Goal: Task Accomplishment & Management: Complete application form

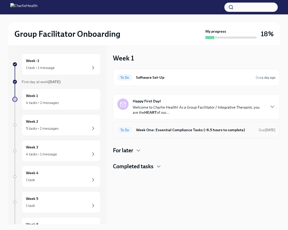
click at [206, 129] on h6 "Week One: Essential Compliance Tasks (~6.5 hours to complete)" at bounding box center [195, 130] width 119 height 6
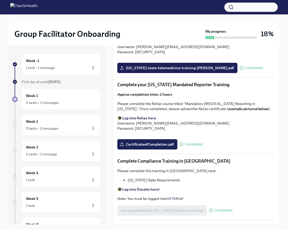
scroll to position [997, 0]
click at [42, 122] on div "Week 2 5 tasks • 2 messages" at bounding box center [61, 124] width 70 height 13
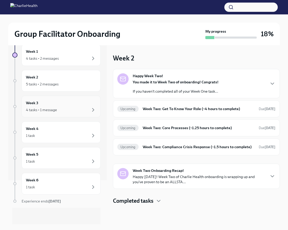
scroll to position [44, 0]
click at [178, 110] on h6 "Week Two: Get To Know Your Role (~4 hours to complete)" at bounding box center [199, 109] width 112 height 6
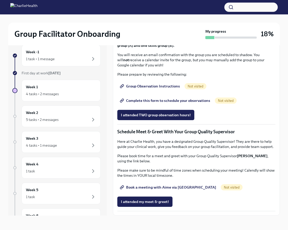
scroll to position [9, 0]
click at [178, 187] on span "Book a meeting with Aime via [GEOGRAPHIC_DATA]" at bounding box center [168, 186] width 95 height 5
click at [167, 89] on span "Group Observation Instructions" at bounding box center [150, 85] width 59 height 5
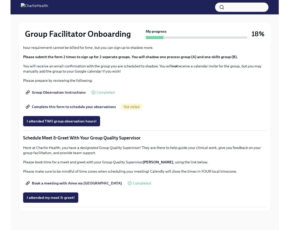
scroll to position [9, 0]
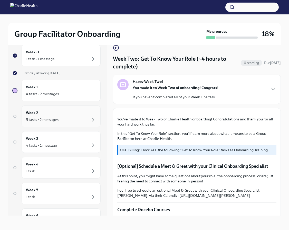
click at [60, 118] on div "5 tasks • 2 messages" at bounding box center [61, 119] width 70 height 6
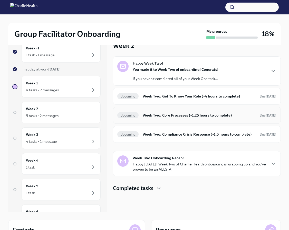
scroll to position [11, 0]
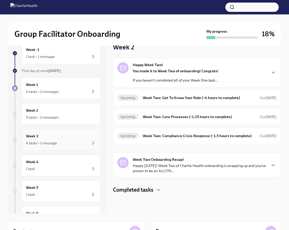
click at [44, 141] on div "4 tasks • 1 message" at bounding box center [41, 142] width 31 height 5
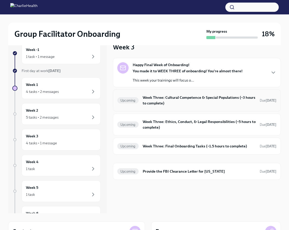
click at [197, 101] on h6 "Week Three: Cultural Competence & Special Populations (~3 hours to complete)" at bounding box center [199, 100] width 113 height 11
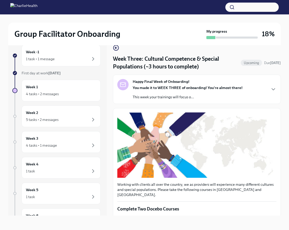
click at [264, 90] on div "Happy Final Week of Onboarding! You made it to WEEK THREE of onboarding! You're…" at bounding box center [196, 89] width 159 height 21
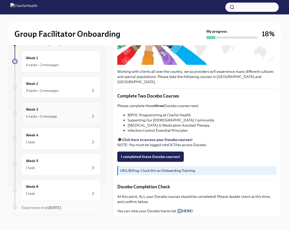
scroll to position [31, 0]
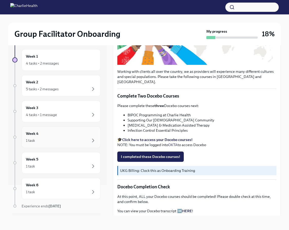
click at [80, 135] on div "Week 4 1 task" at bounding box center [61, 136] width 70 height 13
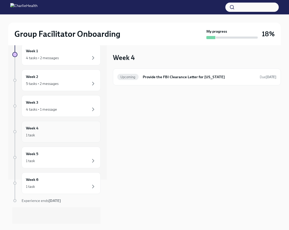
scroll to position [44, 0]
click at [69, 162] on div "1 task" at bounding box center [61, 160] width 70 height 6
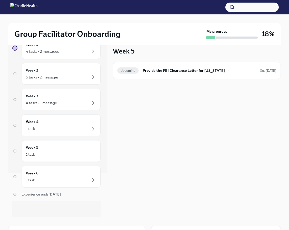
scroll to position [2, 0]
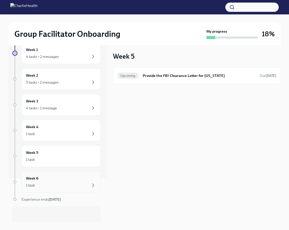
click at [67, 183] on div "1 task" at bounding box center [61, 185] width 70 height 6
click at [73, 127] on div "Week 4 1 task" at bounding box center [61, 130] width 70 height 13
click at [167, 80] on div "Upcoming Provide the FBI Clearance Letter for [US_STATE] Due [DATE]" at bounding box center [197, 75] width 168 height 17
click at [169, 74] on h6 "Provide the FBI Clearance Letter for [US_STATE]" at bounding box center [199, 76] width 113 height 6
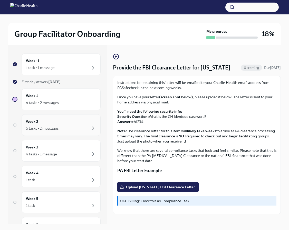
click at [58, 120] on div "Week 2 5 tasks • 2 messages" at bounding box center [61, 124] width 70 height 13
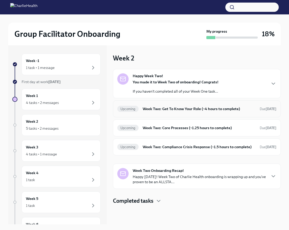
click at [167, 109] on h6 "Week Two: Get To Know Your Role (~4 hours to complete)" at bounding box center [199, 109] width 113 height 6
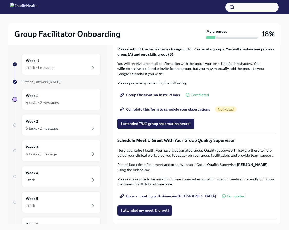
scroll to position [408, 0]
click at [60, 124] on div "Week 2 5 tasks • 2 messages" at bounding box center [61, 124] width 70 height 13
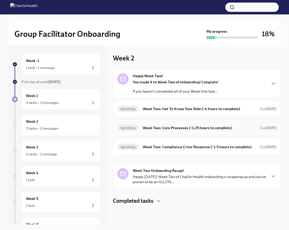
click at [179, 129] on h6 "Week Two: Core Processes (~1.25 hours to complete)" at bounding box center [199, 128] width 113 height 6
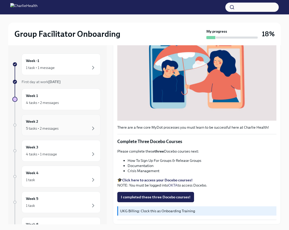
click at [76, 125] on div "5 tasks • 2 messages" at bounding box center [61, 128] width 70 height 6
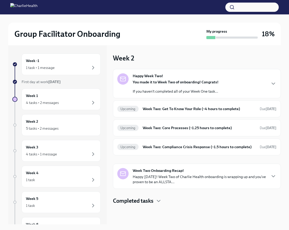
click at [76, 125] on div "Week -1 1 task • 1 message First day at work [DATE] Week 1 4 tasks • 2 messages…" at bounding box center [57, 134] width 99 height 179
click at [185, 145] on h6 "Week Two: Compliance Crisis Response (~1.5 hours to complete)" at bounding box center [199, 147] width 113 height 6
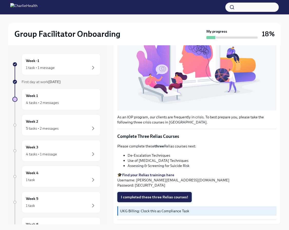
scroll to position [106, 0]
click at [148, 195] on span "I completed these three Relias courses!" at bounding box center [154, 196] width 67 height 5
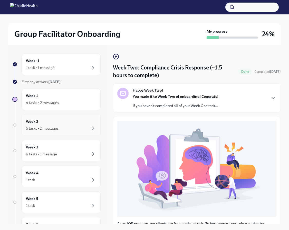
click at [53, 127] on div "5 tasks • 2 messages" at bounding box center [42, 128] width 33 height 5
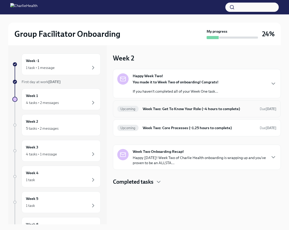
click at [167, 109] on h6 "Week Two: Get To Know Your Role (~4 hours to complete)" at bounding box center [199, 109] width 113 height 6
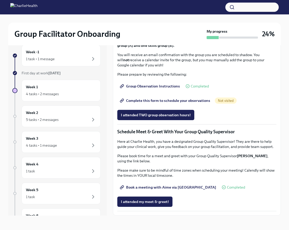
scroll to position [9, 0]
click at [196, 100] on span "Complete this form to schedule your observations" at bounding box center [165, 100] width 89 height 5
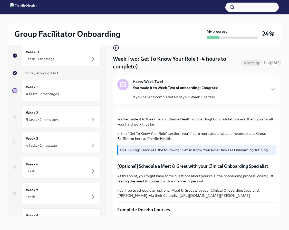
scroll to position [0, 0]
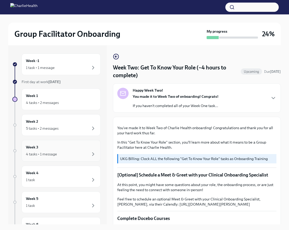
click at [60, 148] on div "Week 3 4 tasks • 1 message" at bounding box center [61, 150] width 70 height 13
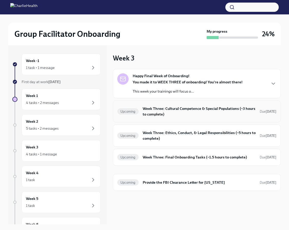
click at [165, 104] on div "Upcoming Week Three: Cultural Competence & Special Populations (~3 hours to com…" at bounding box center [197, 111] width 168 height 22
click at [165, 113] on h6 "Week Three: Cultural Competence & Special Populations (~3 hours to complete)" at bounding box center [199, 111] width 113 height 11
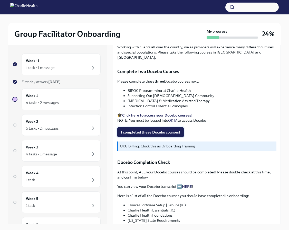
scroll to position [147, 0]
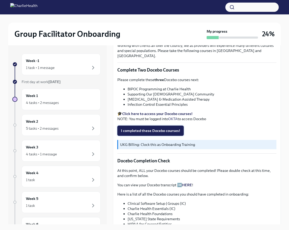
click at [167, 128] on span "I completed these Docebo courses!" at bounding box center [150, 130] width 59 height 5
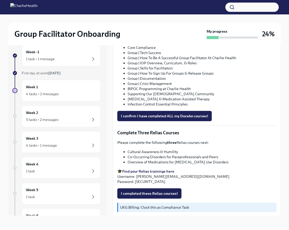
scroll to position [9, 0]
click at [160, 191] on span "I completed these Relias courses!" at bounding box center [149, 193] width 57 height 5
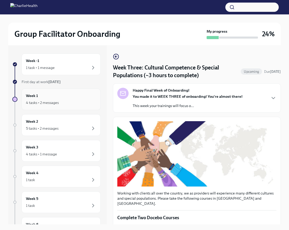
scroll to position [0, 0]
click at [45, 153] on div "4 tasks • 1 message" at bounding box center [41, 153] width 31 height 5
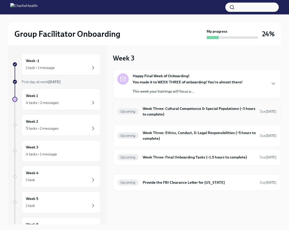
click at [179, 113] on h6 "Week Three: Cultural Competence & Special Populations (~3 hours to complete)" at bounding box center [199, 111] width 113 height 11
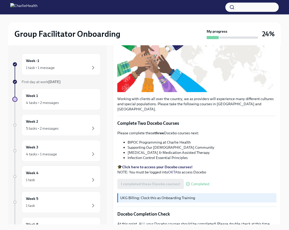
scroll to position [3, 0]
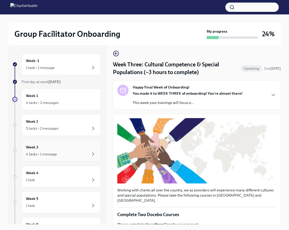
click at [34, 149] on h6 "Week 3" at bounding box center [32, 147] width 12 height 6
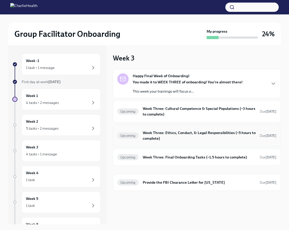
click at [151, 136] on h6 "Week Three: Ethics, Conduct, & Legal Responsibilities (~5 hours to complete)" at bounding box center [199, 135] width 113 height 11
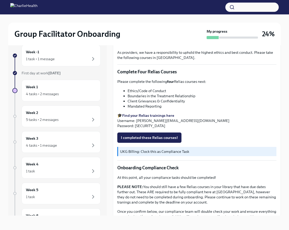
scroll to position [180, 0]
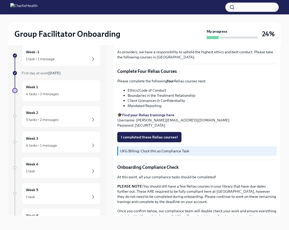
click at [147, 131] on div "As providers, we have a responsibility to uphold the highest ethics and best co…" at bounding box center [196, 84] width 159 height 305
click at [147, 137] on span "I completed these Relias courses!" at bounding box center [149, 136] width 57 height 5
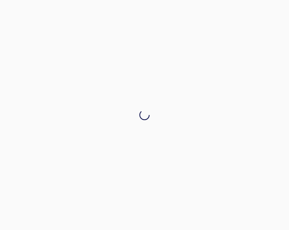
scroll to position [0, 0]
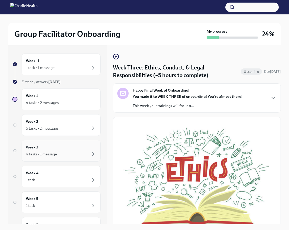
click at [63, 160] on div "Week 3 4 tasks • 1 message" at bounding box center [61, 151] width 79 height 22
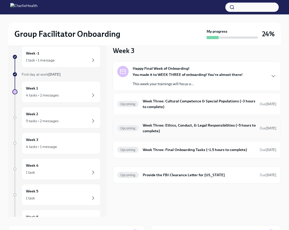
scroll to position [8, 0]
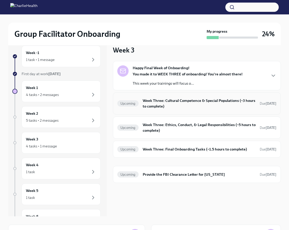
click at [189, 103] on h6 "Week Three: Cultural Competence & Special Populations (~3 hours to complete)" at bounding box center [199, 103] width 113 height 11
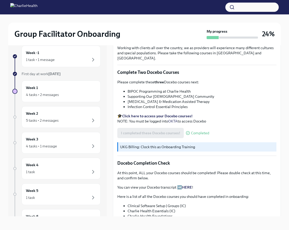
scroll to position [108, 0]
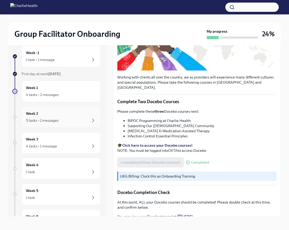
click at [69, 115] on div "Week 2 5 tasks • 2 messages" at bounding box center [61, 116] width 70 height 13
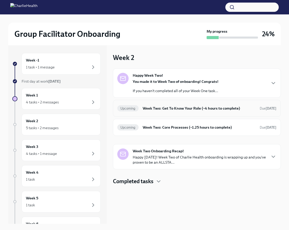
click at [183, 108] on h6 "Week Two: Get To Know Your Role (~4 hours to complete)" at bounding box center [199, 108] width 113 height 6
